Goal: Task Accomplishment & Management: Use online tool/utility

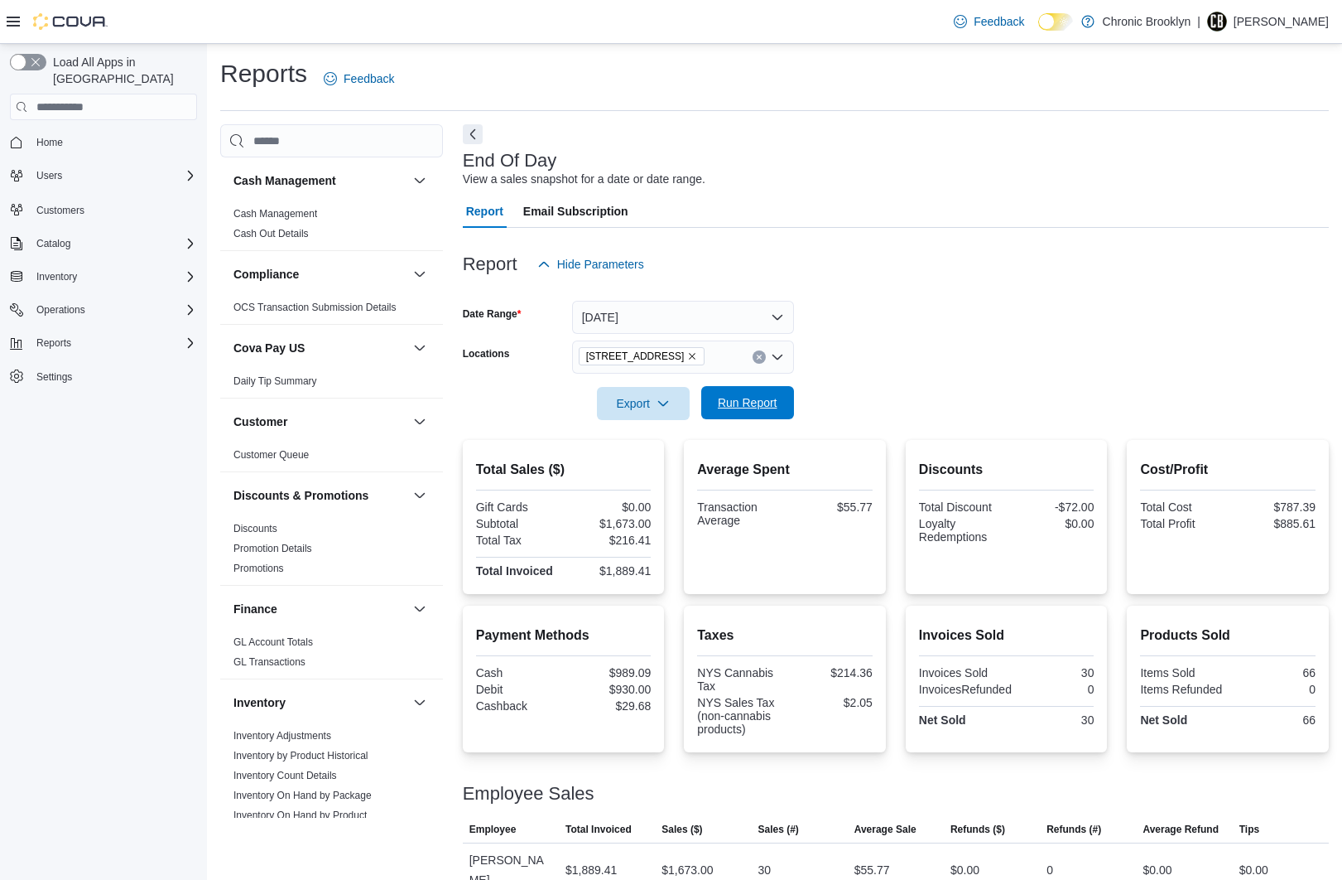
click at [761, 401] on span "Run Report" at bounding box center [748, 402] width 60 height 17
click at [739, 403] on span "Run Report" at bounding box center [748, 402] width 60 height 17
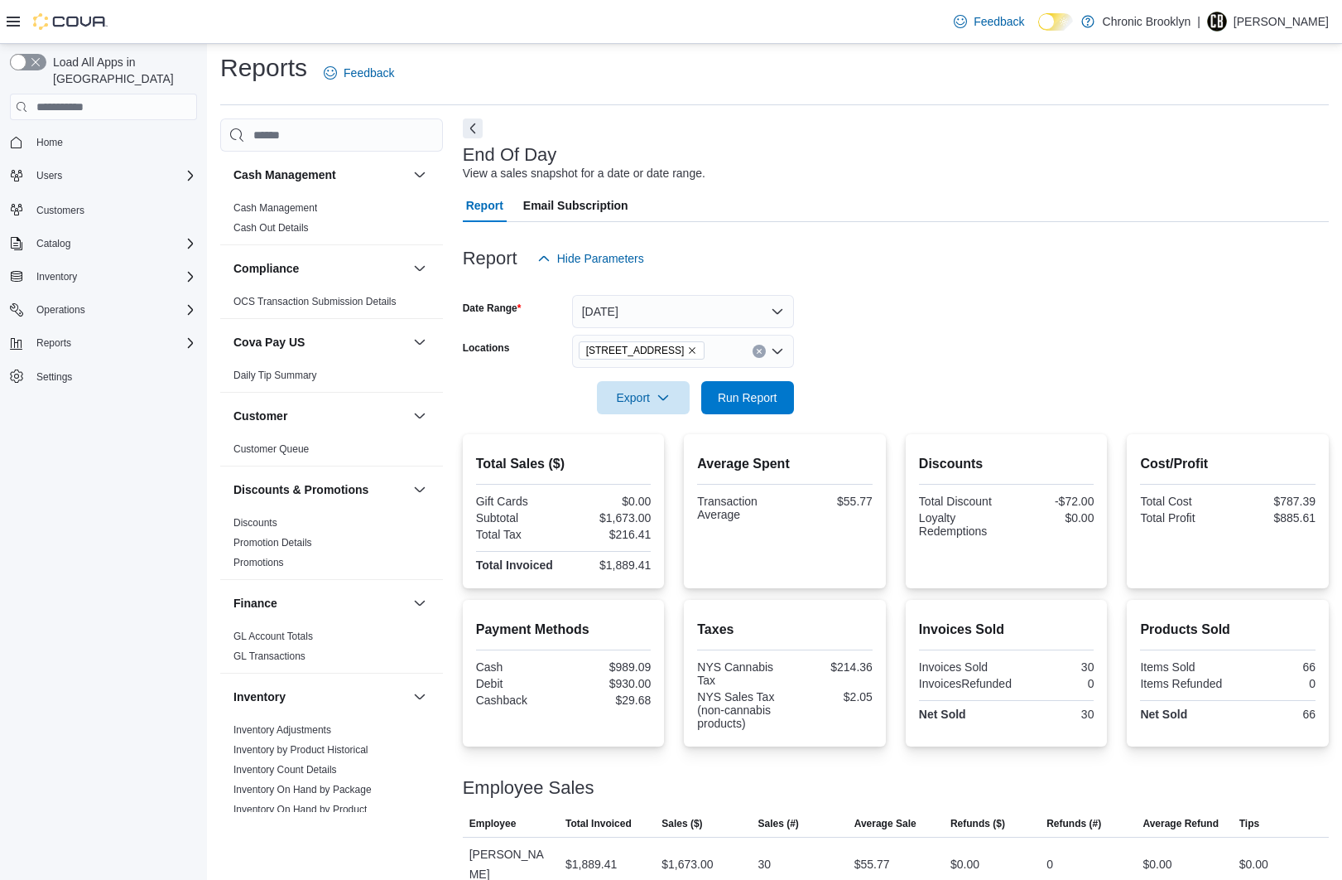
scroll to position [12, 0]
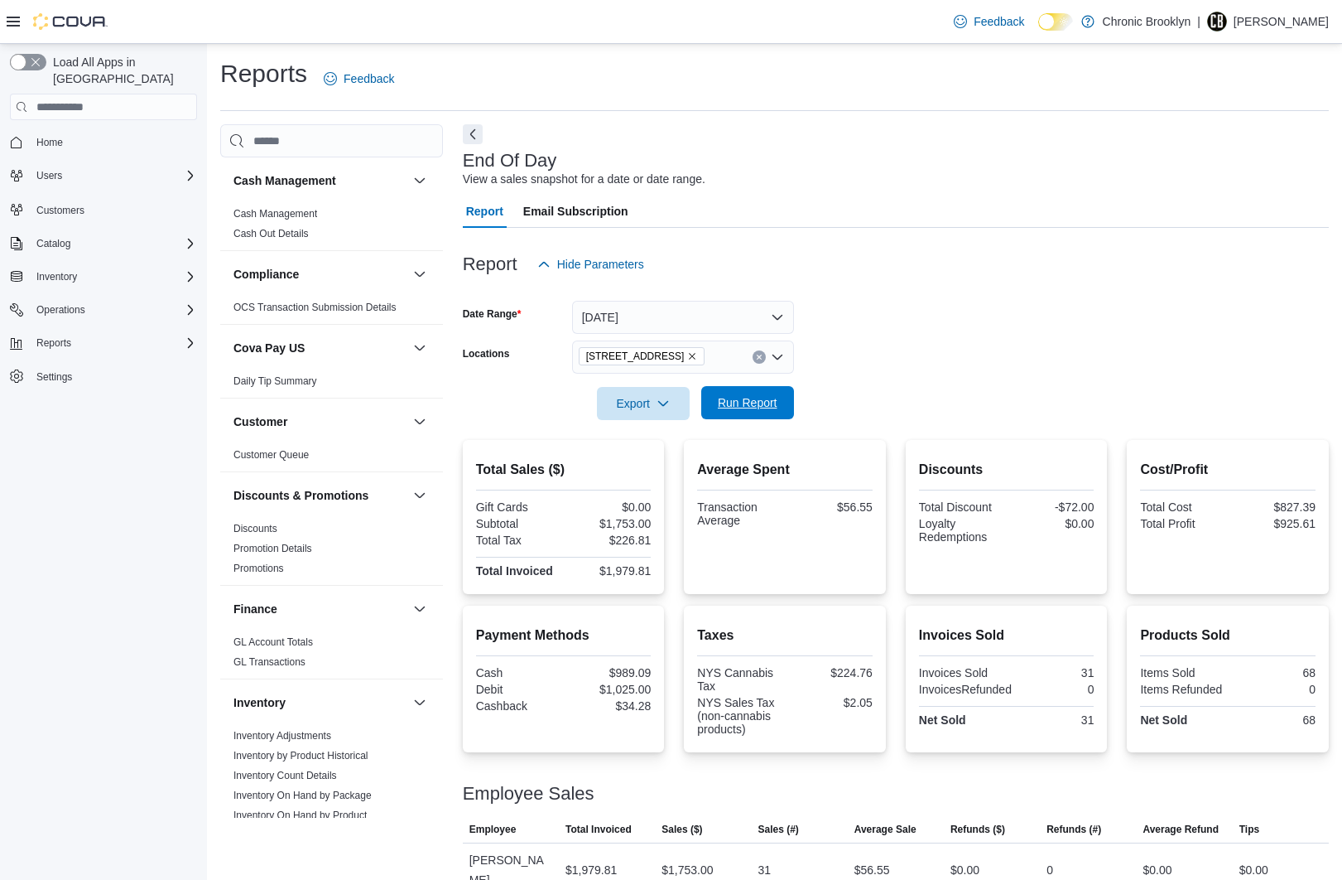
click at [753, 401] on span "Run Report" at bounding box center [748, 402] width 60 height 17
